Goal: Task Accomplishment & Management: Manage account settings

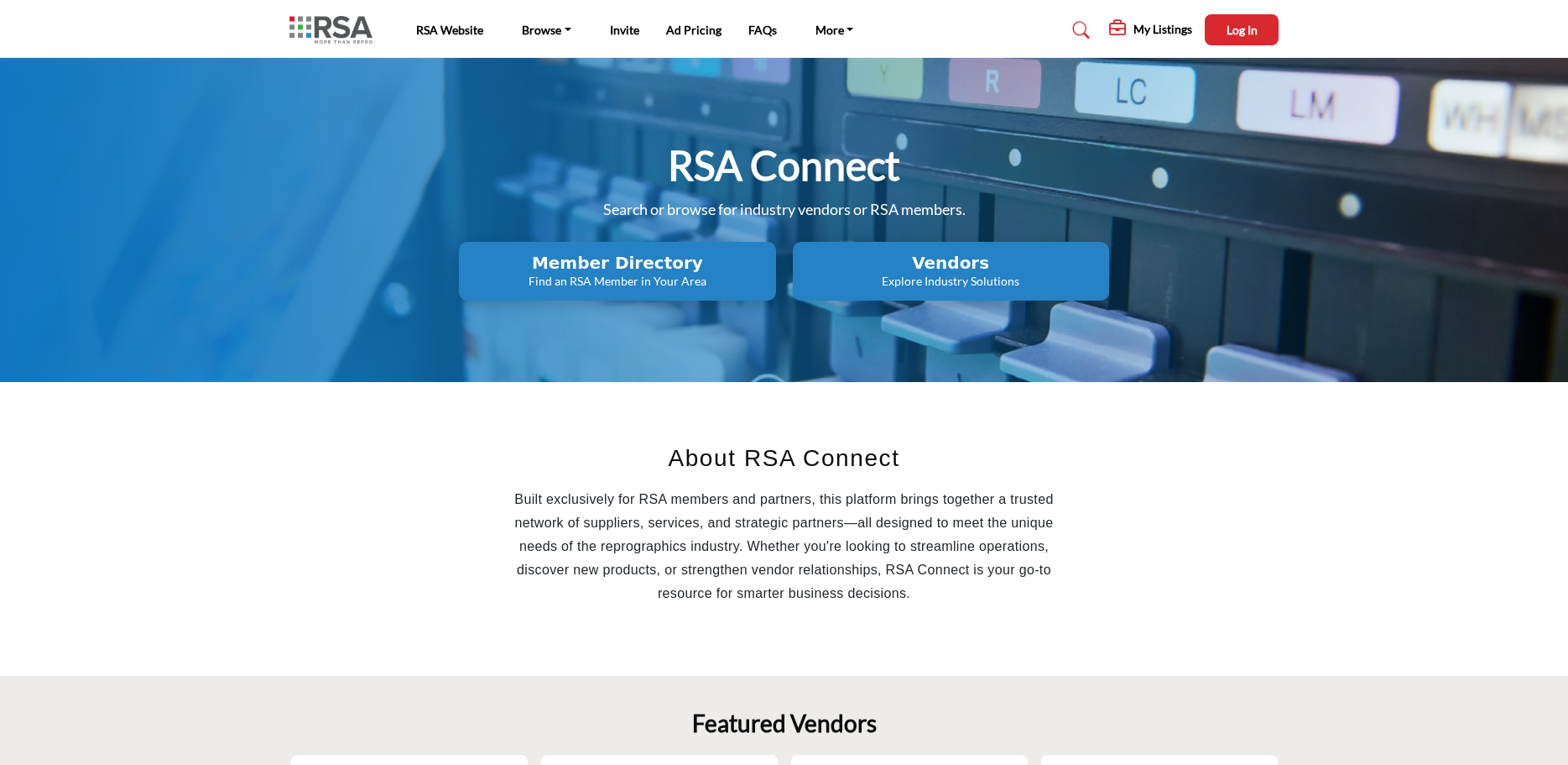
click at [934, 277] on p "Explore Industry Solutions" at bounding box center [951, 282] width 307 height 17
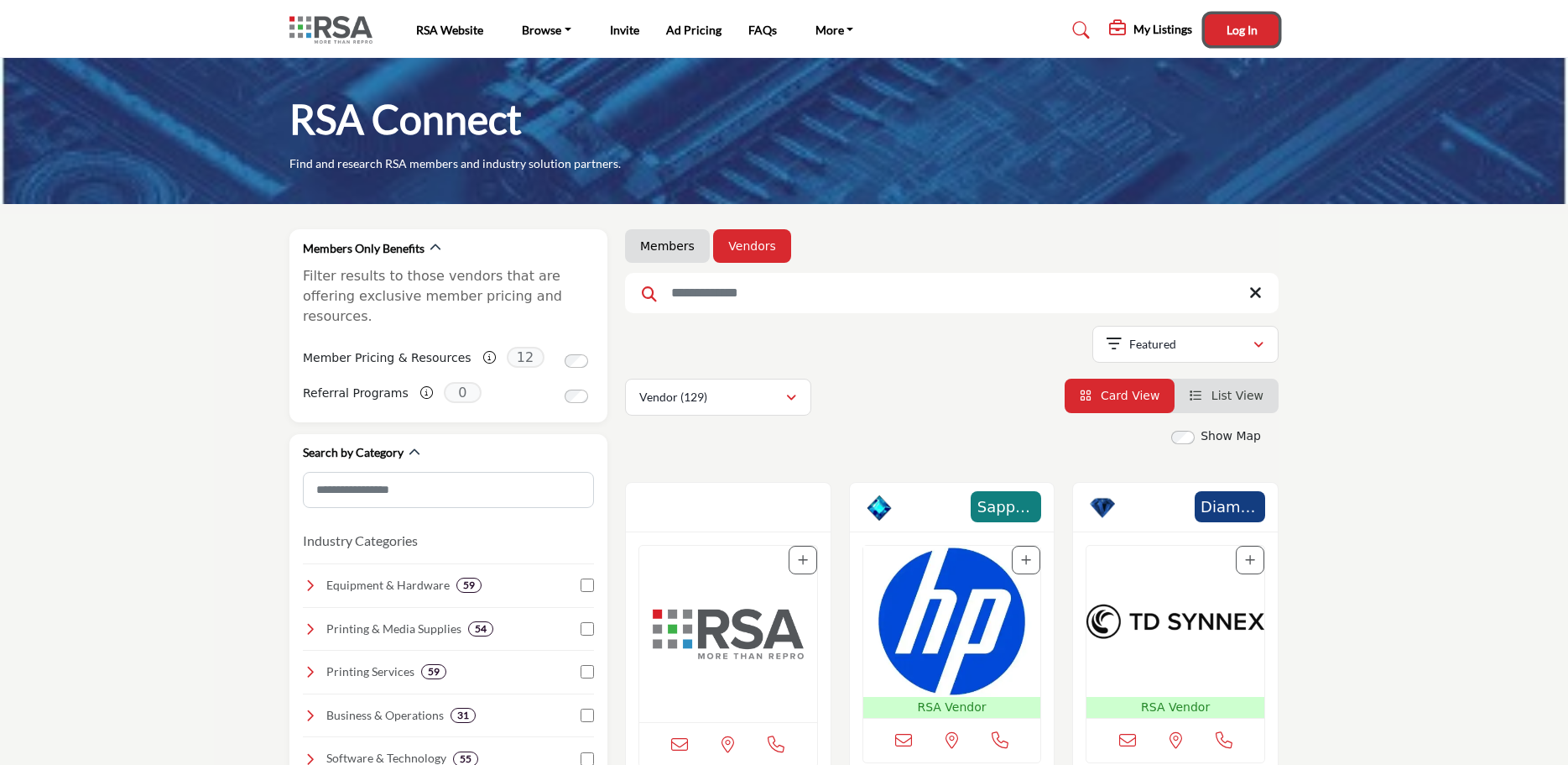
click at [1245, 31] on span "Log In" at bounding box center [1242, 30] width 32 height 14
click at [1179, 32] on profile-featured-4ccc5a48-0640-4072-bedc-c381b7c28f11 "Show hide supplier dropdown" at bounding box center [1160, 32] width 37 height 37
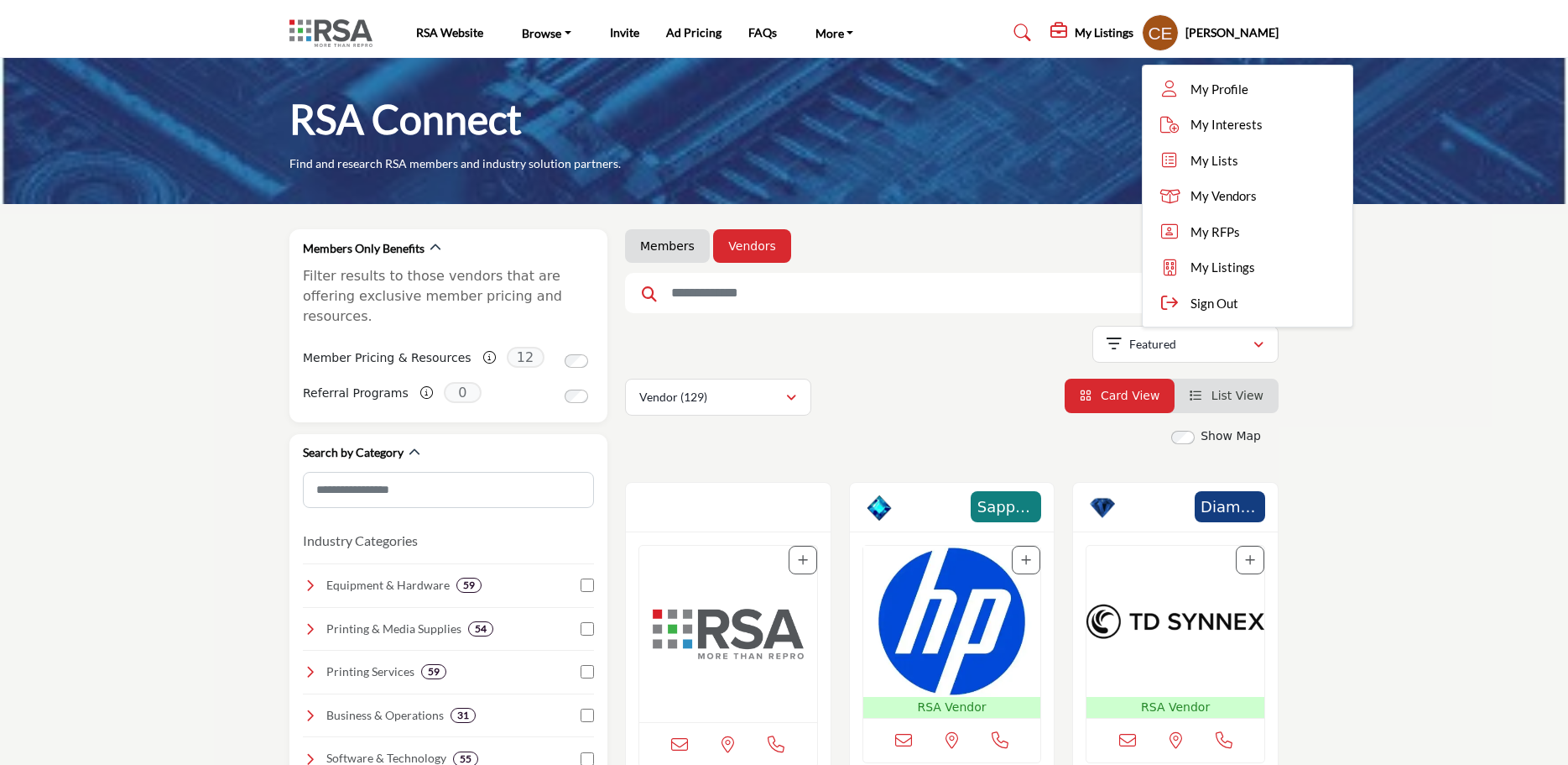
click at [1247, 29] on h5 "[PERSON_NAME]" at bounding box center [1233, 32] width 94 height 17
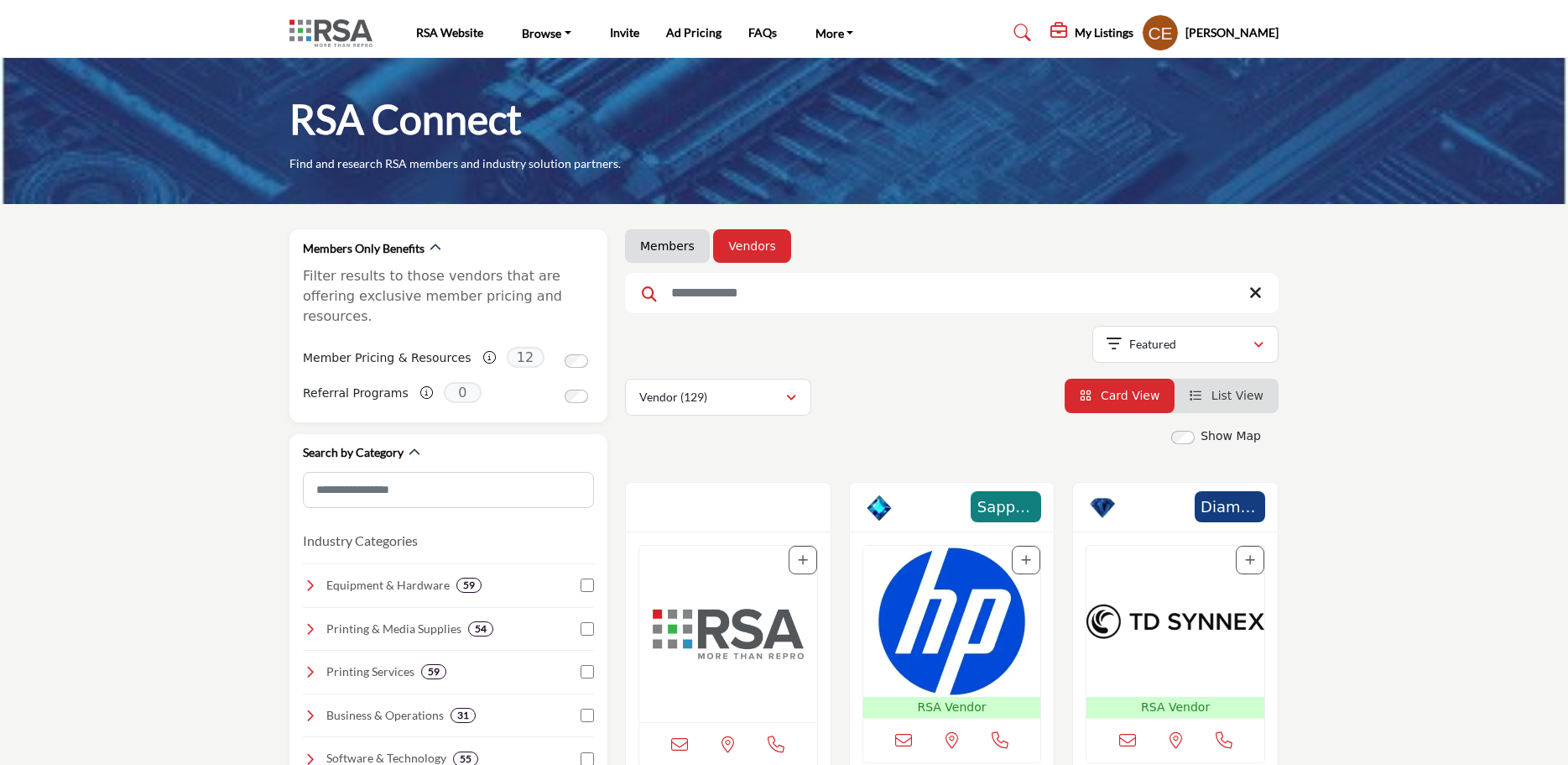
click at [1247, 29] on h5 "[PERSON_NAME]" at bounding box center [1233, 32] width 94 height 17
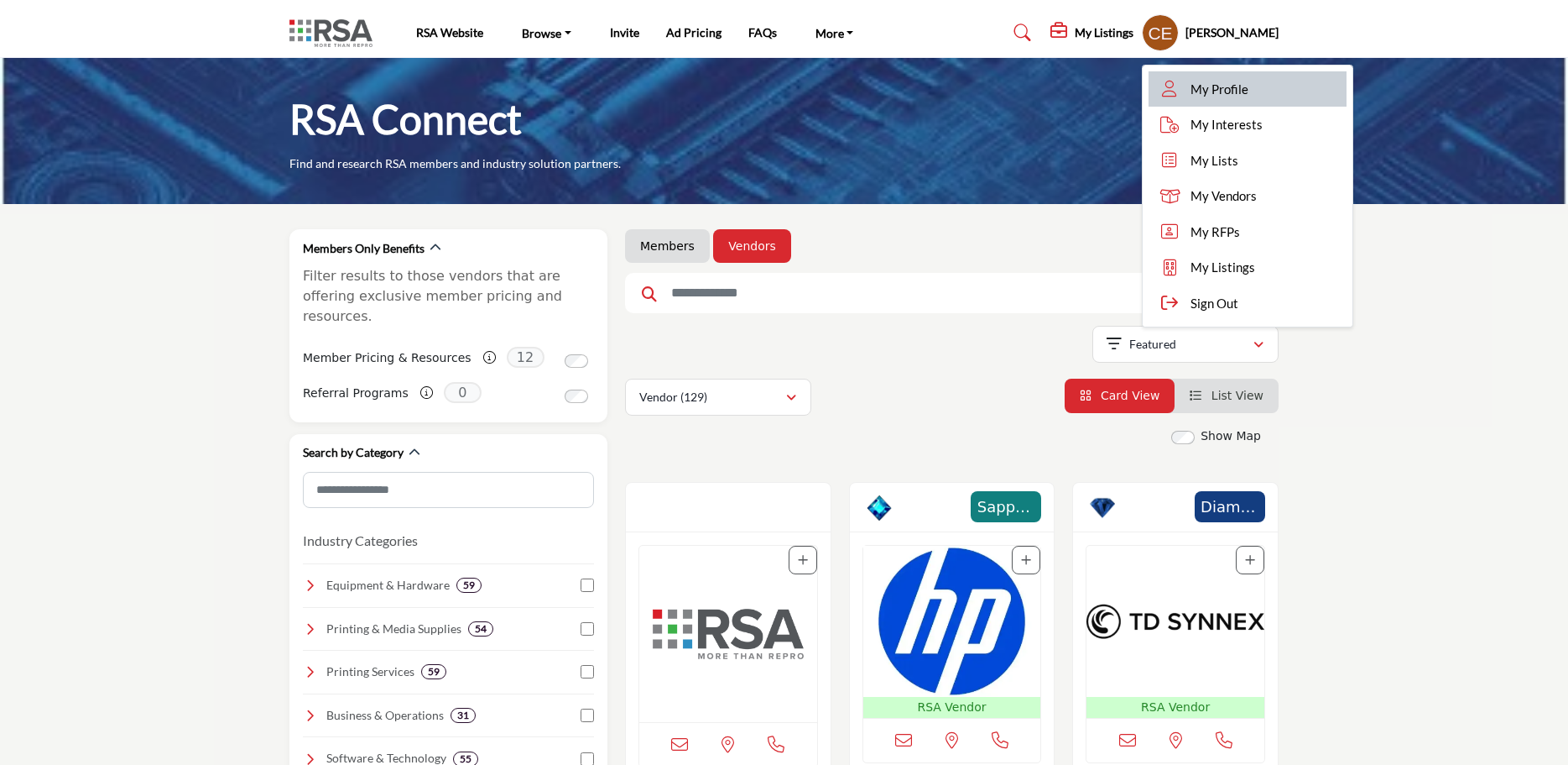
click at [1220, 87] on span "My Profile" at bounding box center [1219, 89] width 58 height 19
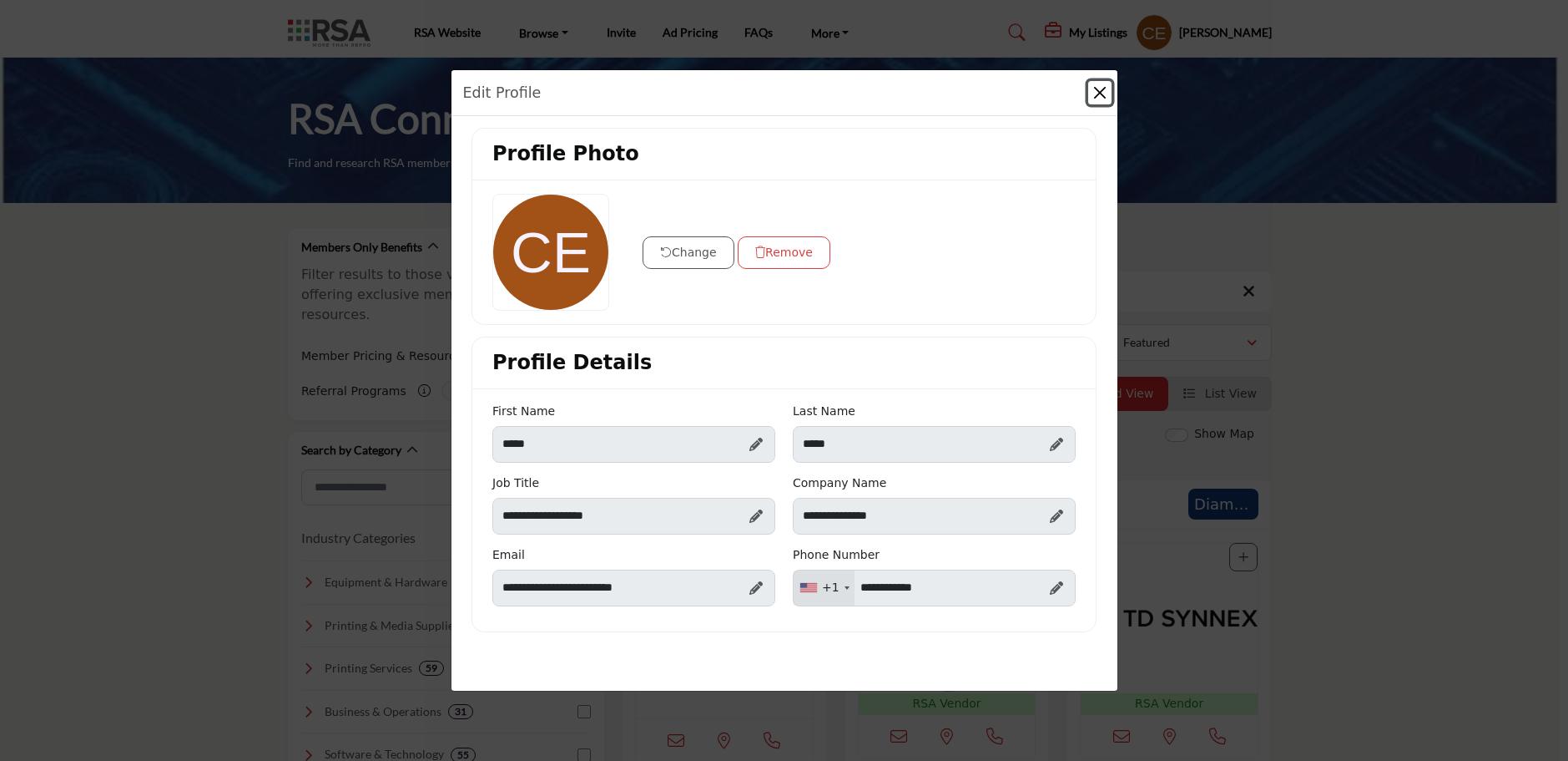
click at [1101, 86] on button "Close" at bounding box center [1100, 92] width 24 height 24
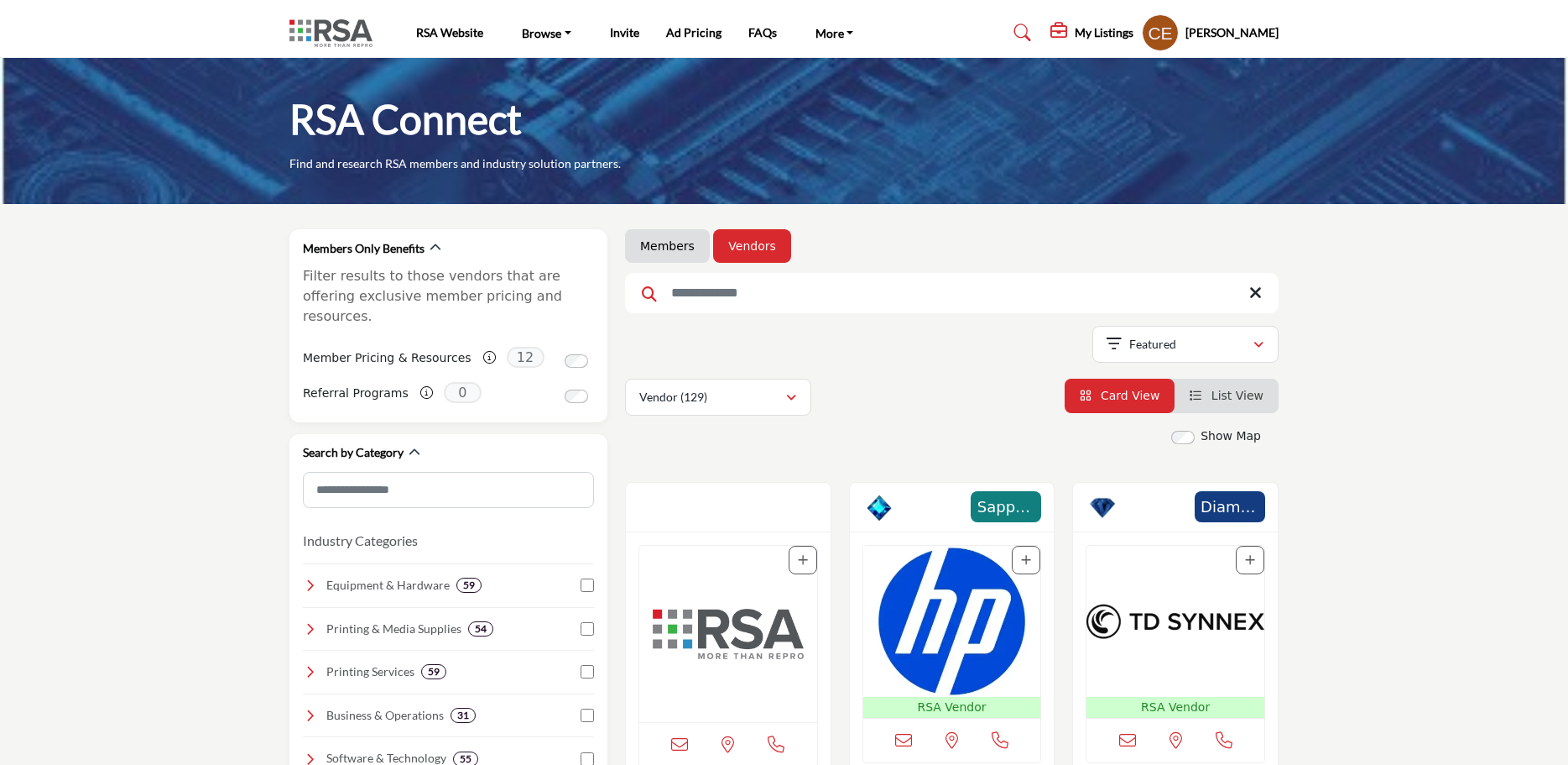
click at [1235, 32] on h5 "Chris Ehler" at bounding box center [1233, 32] width 94 height 17
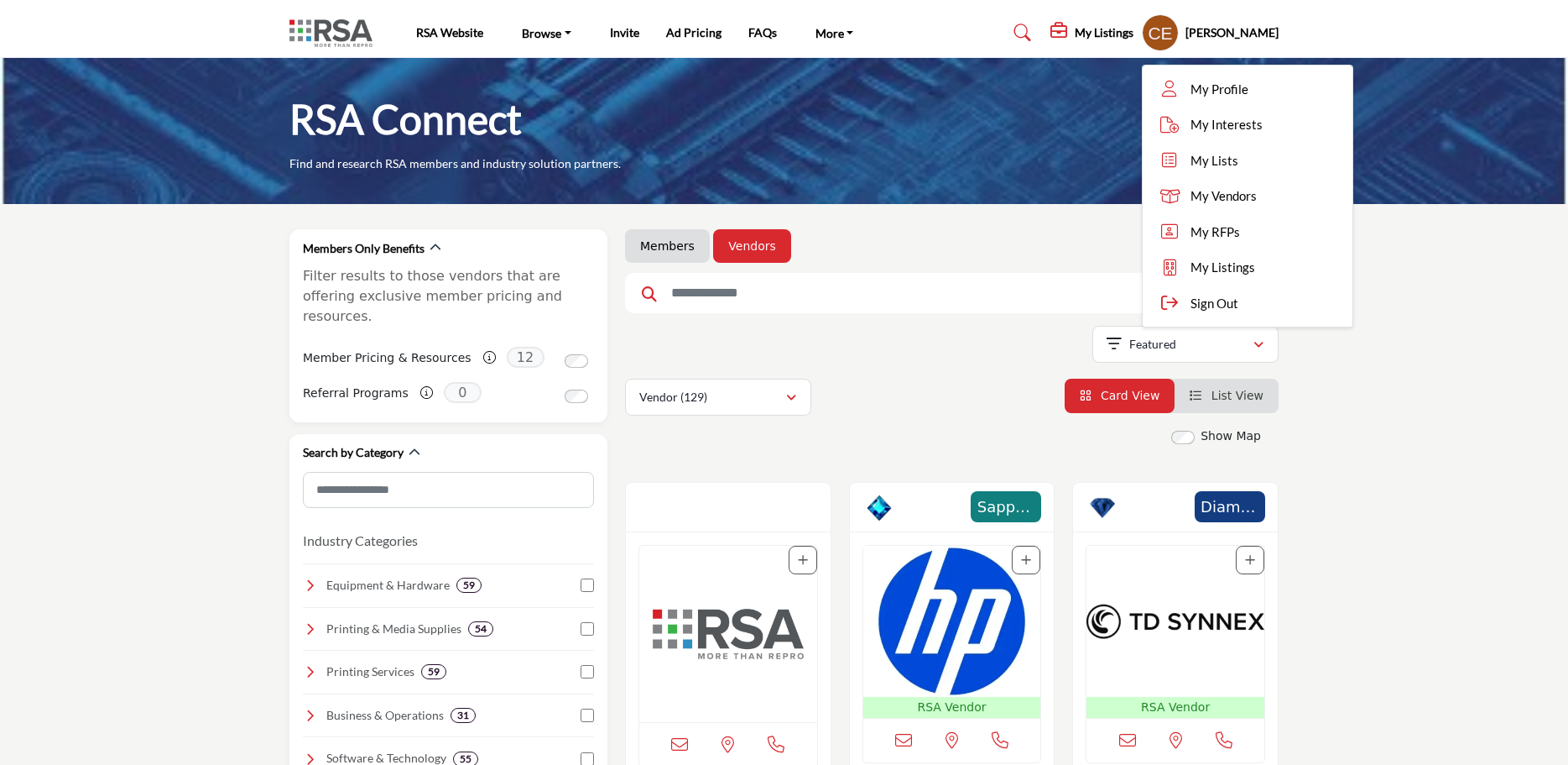
click at [1145, 47] on div "My Listings My Listings Felix Schoelle... Active updated 1 month ago" at bounding box center [1164, 32] width 228 height 37
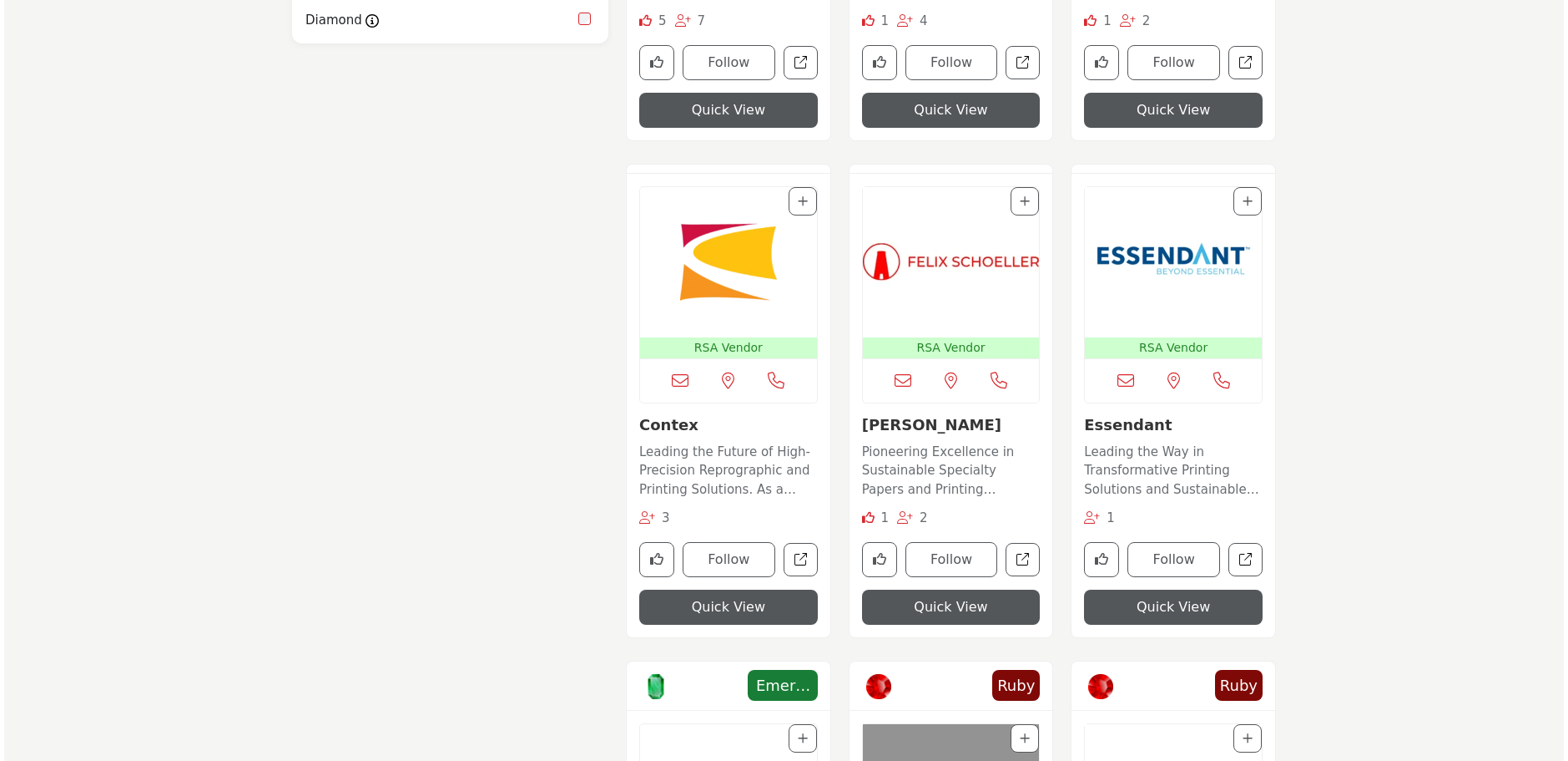
scroll to position [1419, 0]
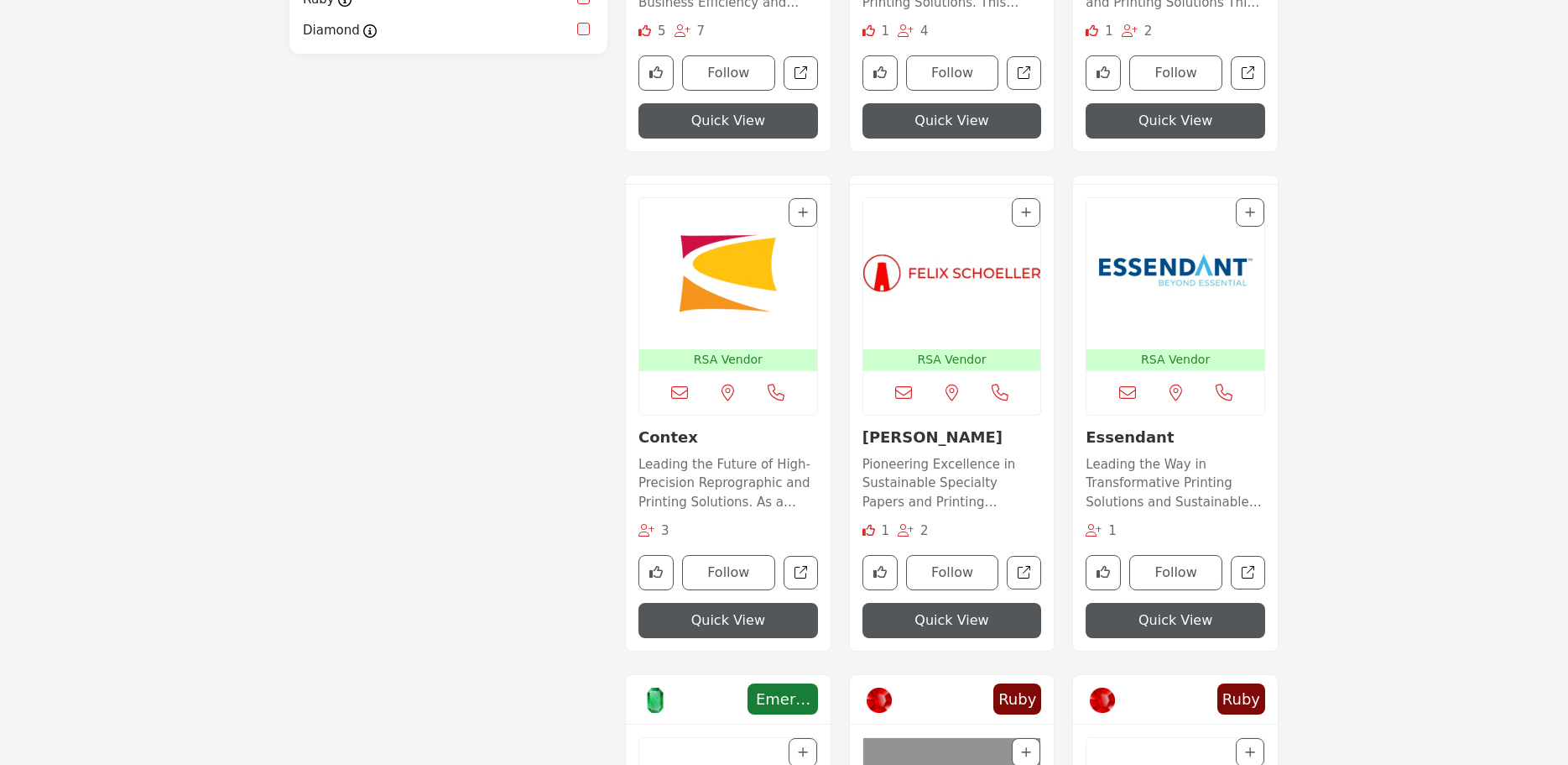
click at [947, 273] on img "Open Listing in new tab" at bounding box center [952, 273] width 178 height 151
click at [945, 272] on img "Open Listing in new tab" at bounding box center [952, 273] width 178 height 151
click at [939, 623] on button "Quick View" at bounding box center [952, 620] width 180 height 35
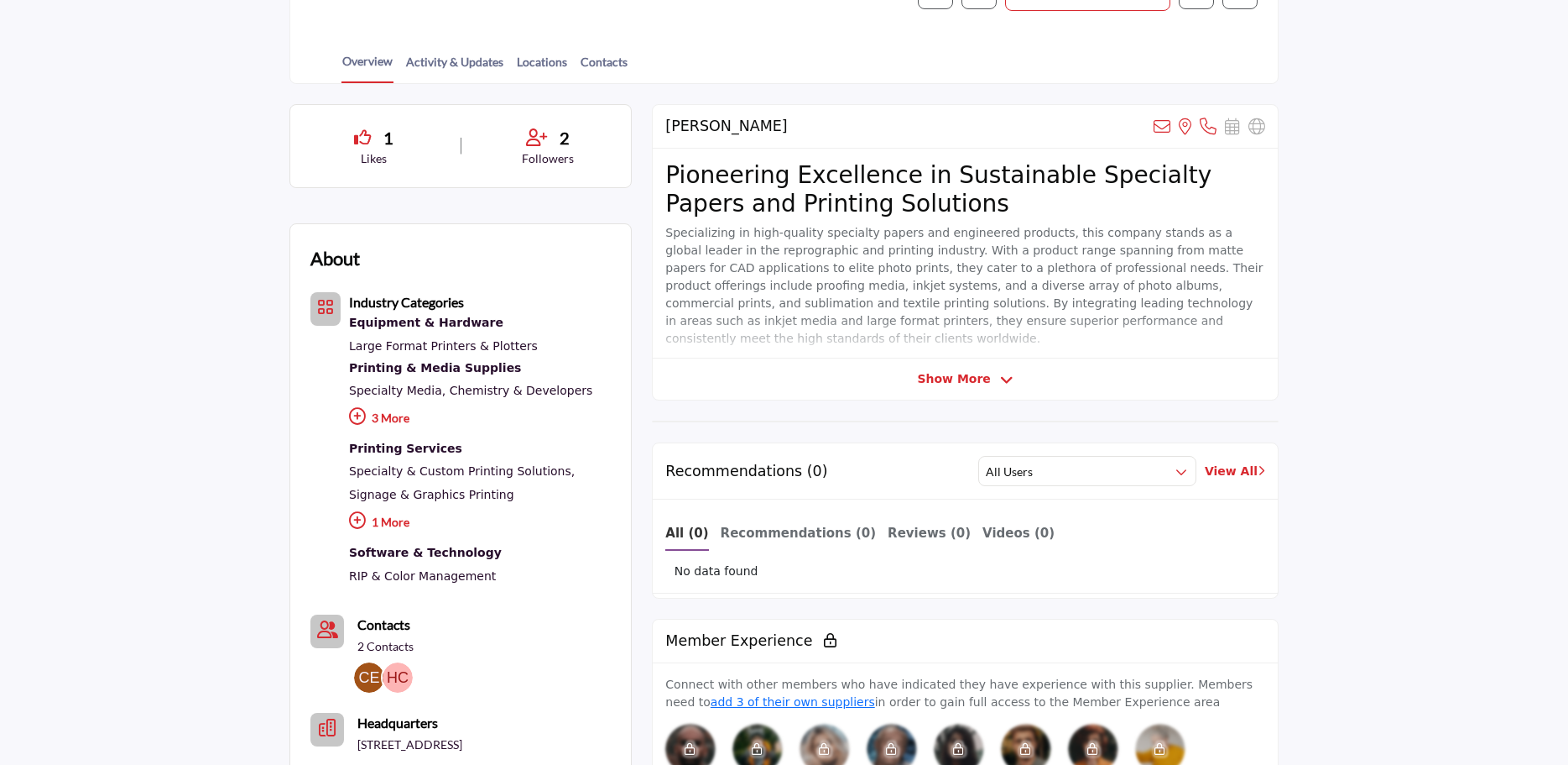
scroll to position [142, 0]
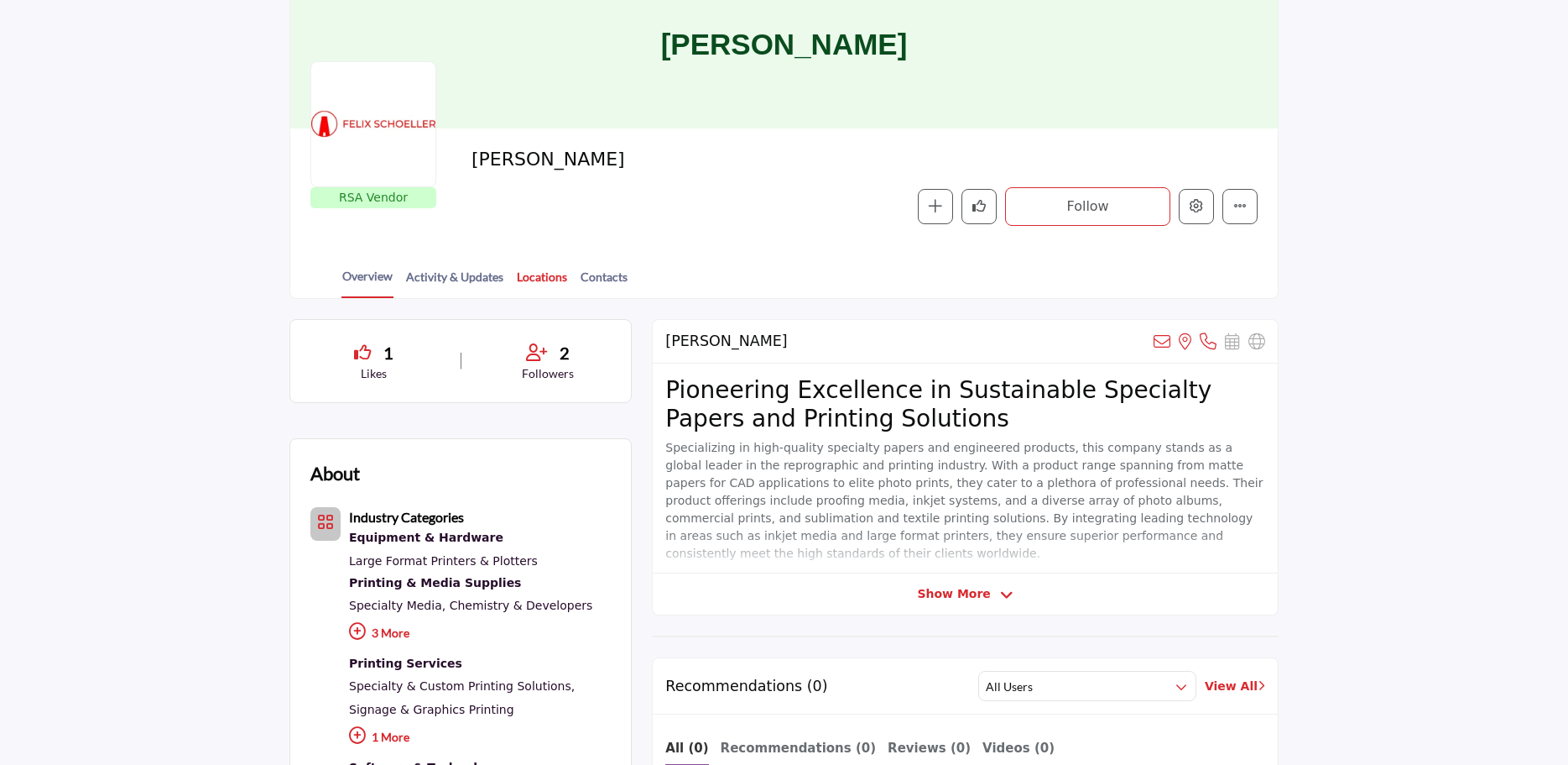
click at [549, 274] on link "Locations" at bounding box center [541, 282] width 52 height 30
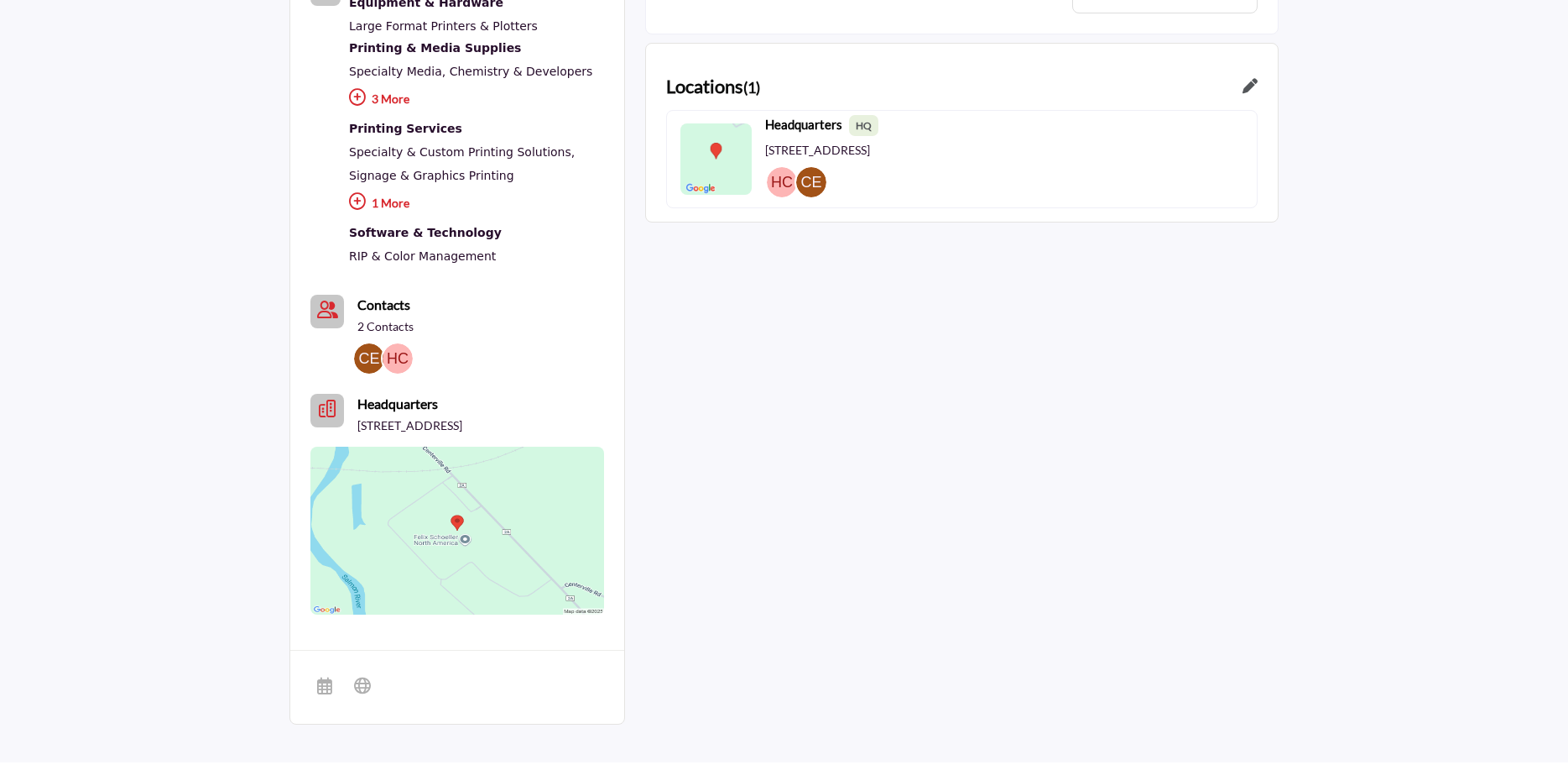
scroll to position [587, 0]
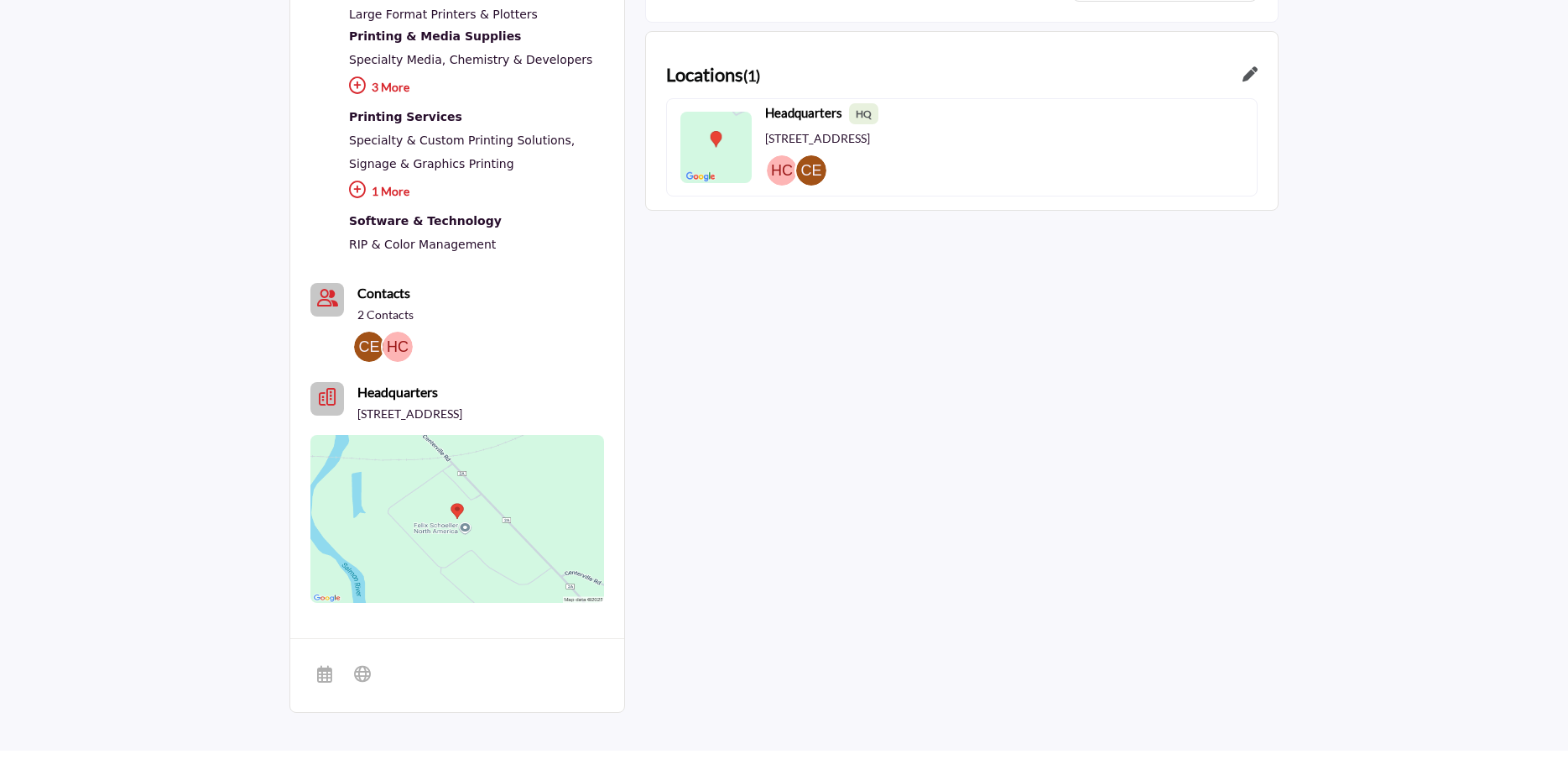
click at [327, 393] on icon "Headquarter icon" at bounding box center [328, 397] width 17 height 17
click at [327, 397] on icon "Headquarter icon" at bounding box center [328, 397] width 17 height 17
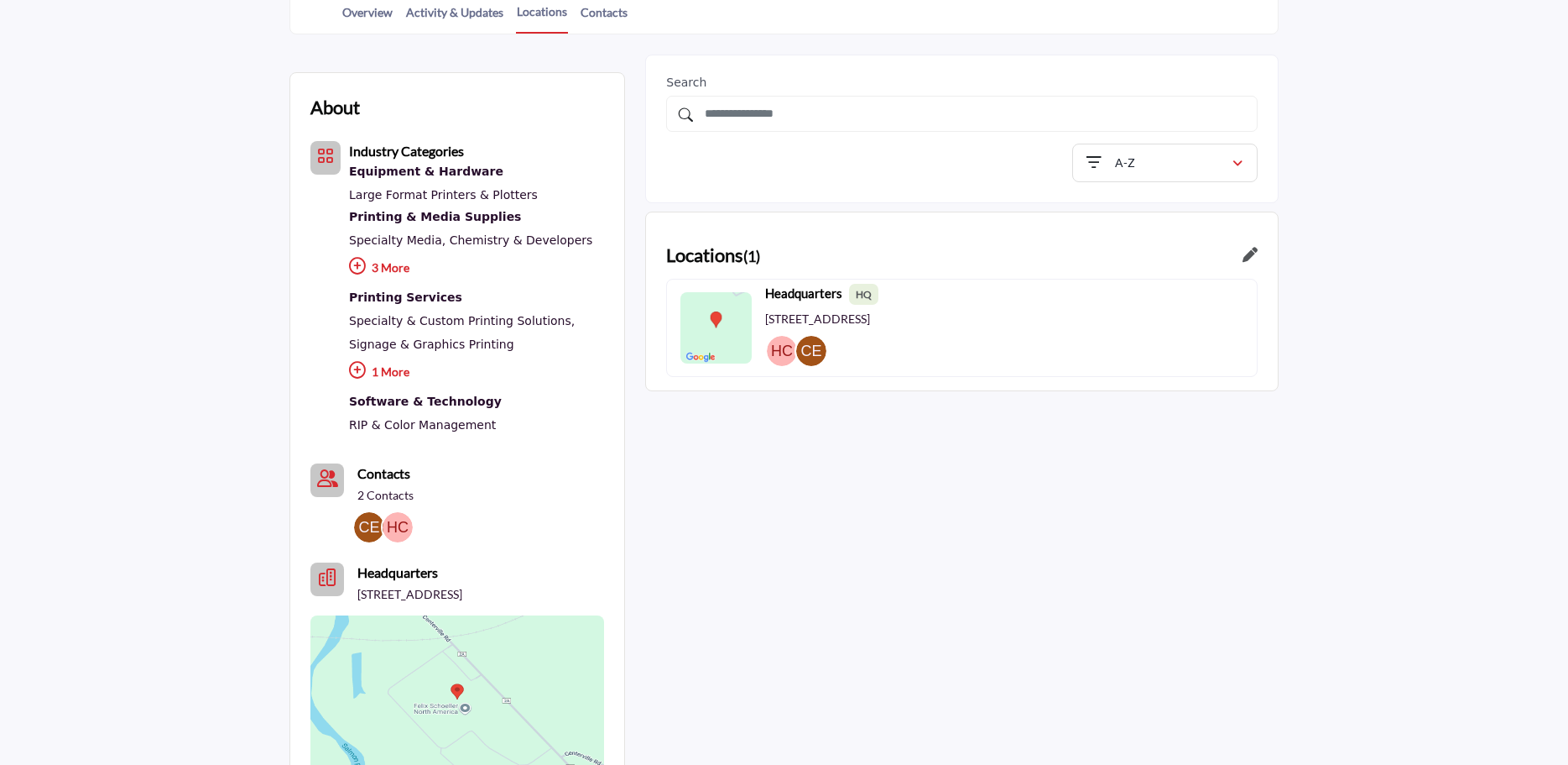
scroll to position [419, 0]
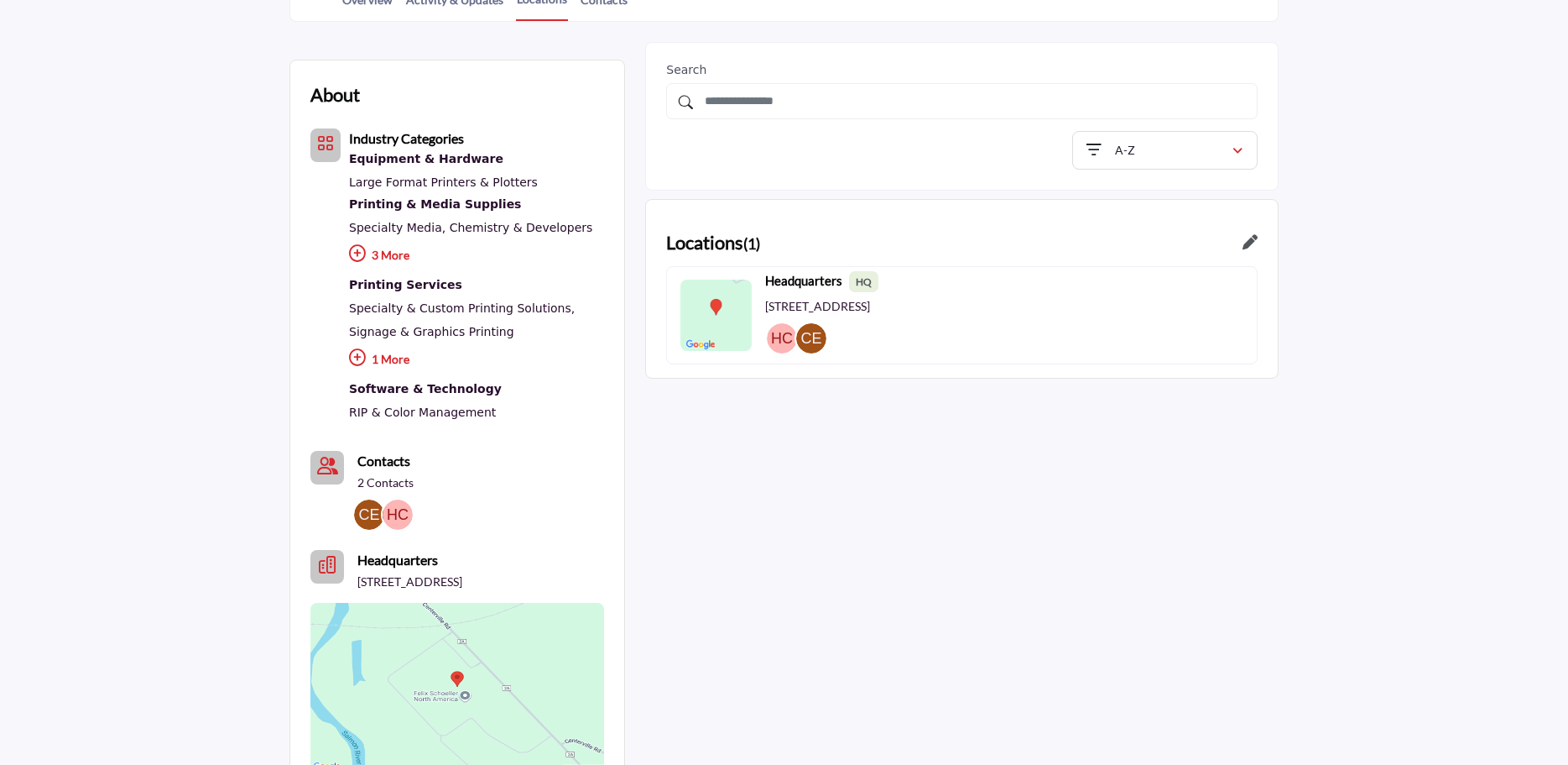
click at [1246, 242] on icon at bounding box center [1250, 242] width 15 height 15
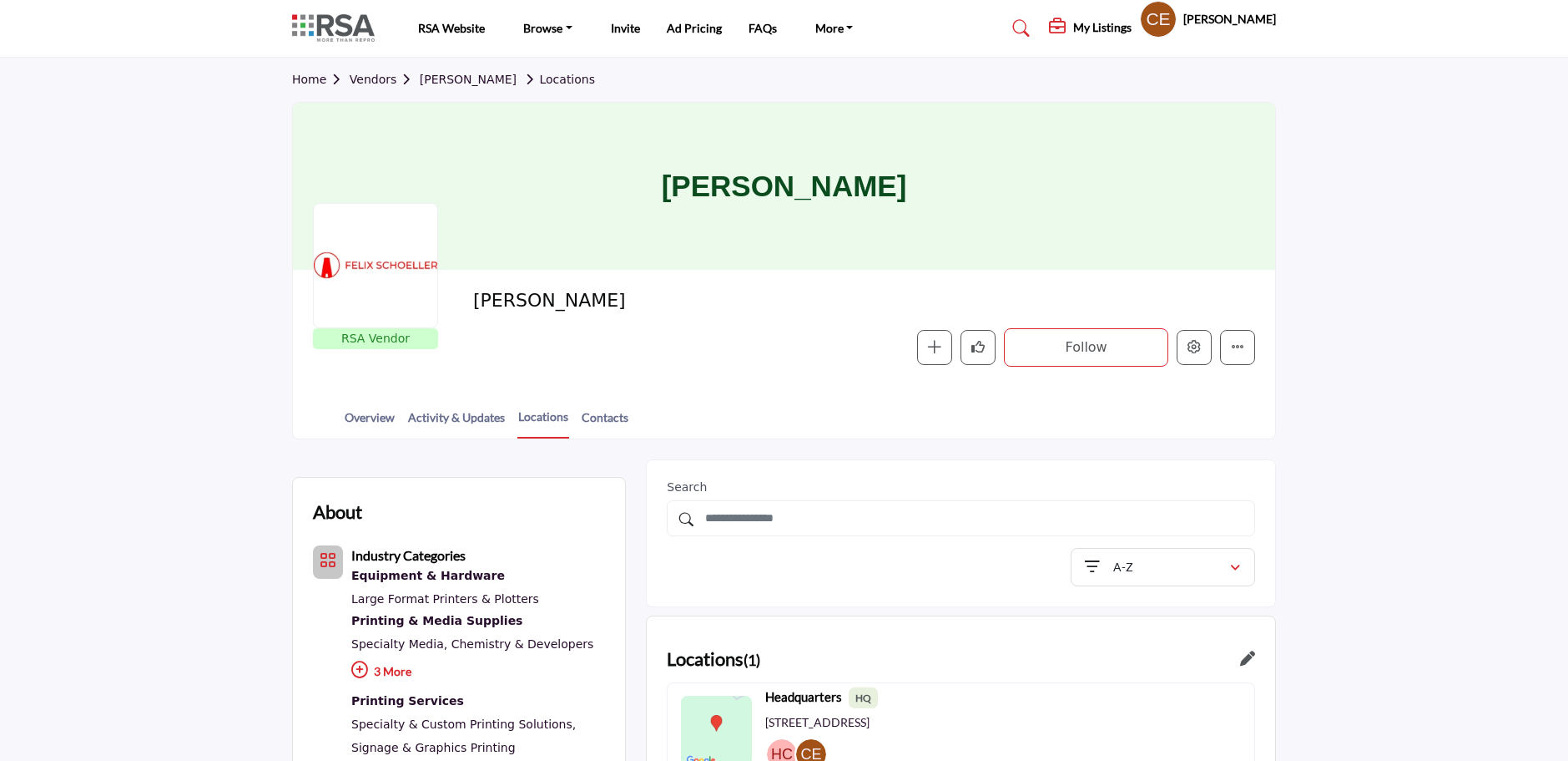
scroll to position [416, 0]
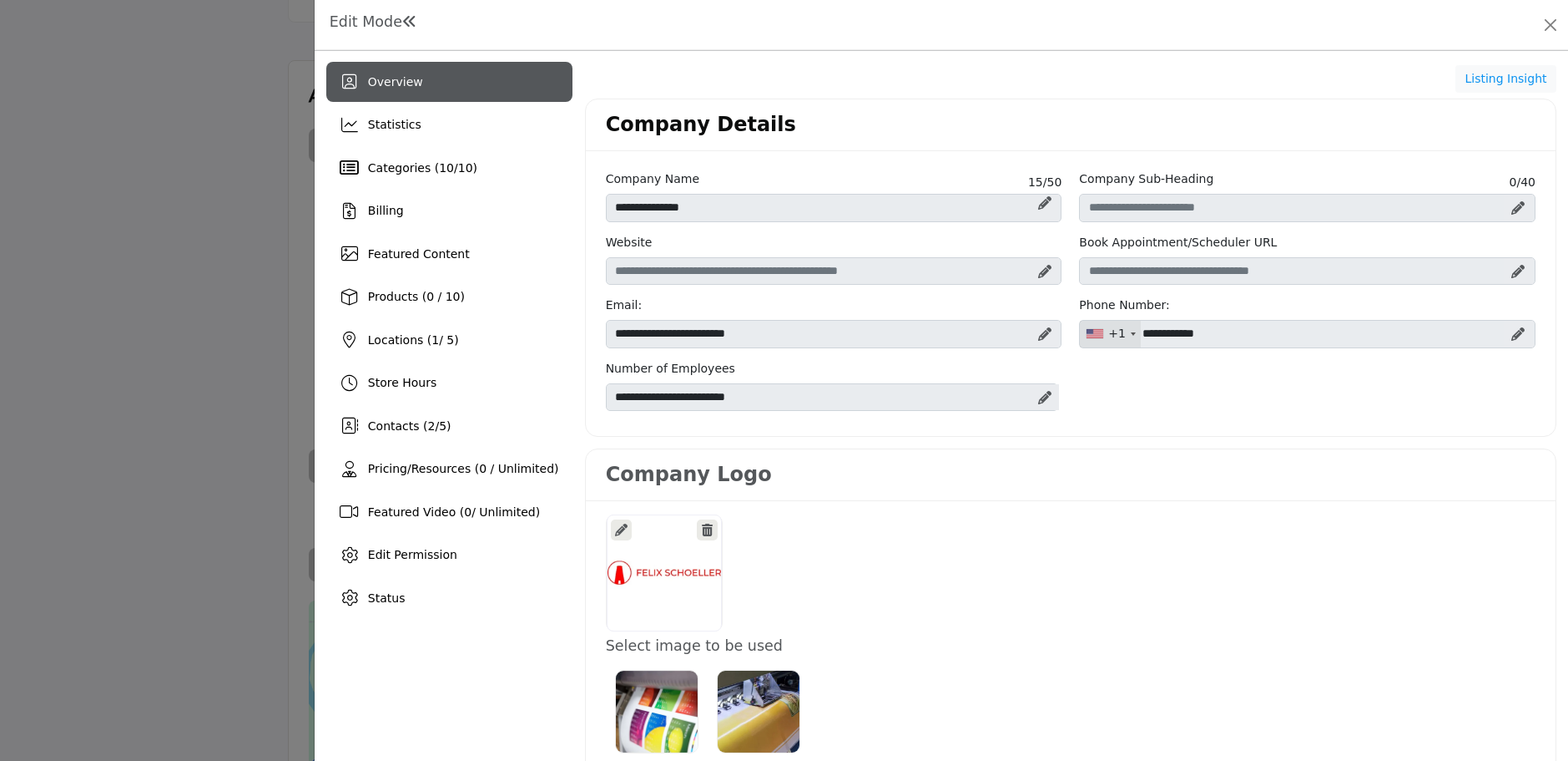
scroll to position [417, 0]
